Goal: Submit feedback/report problem

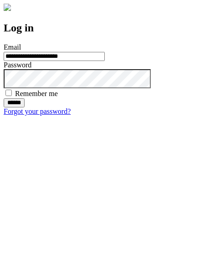
type input "**********"
click at [25, 107] on input "******" at bounding box center [14, 102] width 21 height 9
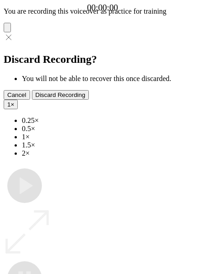
type input "**********"
